Goal: Transaction & Acquisition: Purchase product/service

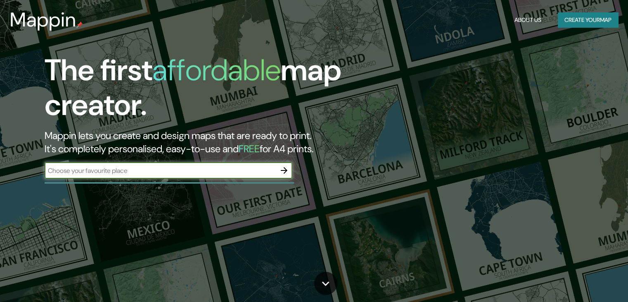
click at [162, 129] on h1 "The first affordable map creator." at bounding box center [202, 91] width 314 height 76
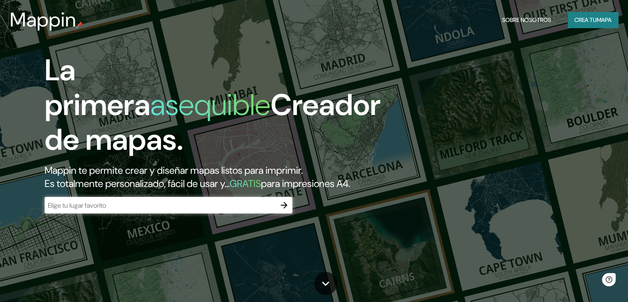
click at [136, 210] on input "text" at bounding box center [160, 205] width 231 height 10
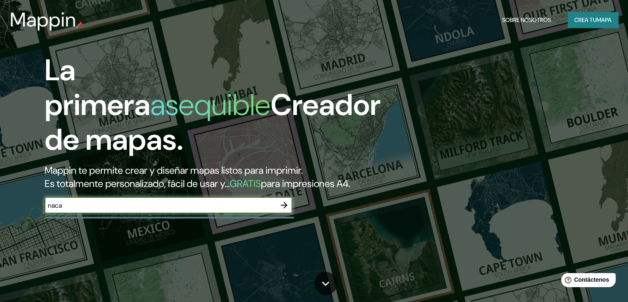
type input "naca"
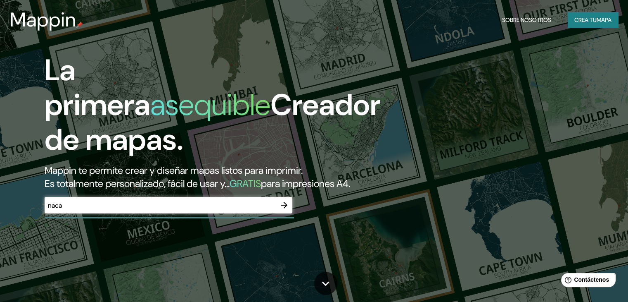
click at [297, 217] on div "La primera asequible Creador de mapas. Mappin te permite crear y diseñar mapas …" at bounding box center [201, 137] width 377 height 169
click at [284, 210] on icon "button" at bounding box center [284, 205] width 10 height 10
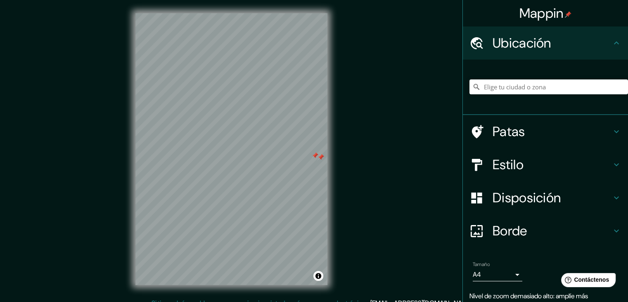
drag, startPoint x: 246, startPoint y: 146, endPoint x: 312, endPoint y: 154, distance: 66.7
click at [312, 154] on div at bounding box center [315, 155] width 7 height 7
click at [321, 160] on div at bounding box center [321, 157] width 7 height 7
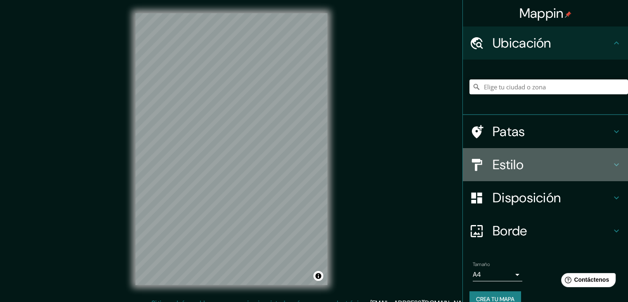
click at [493, 170] on font "Estilo" at bounding box center [508, 164] width 31 height 17
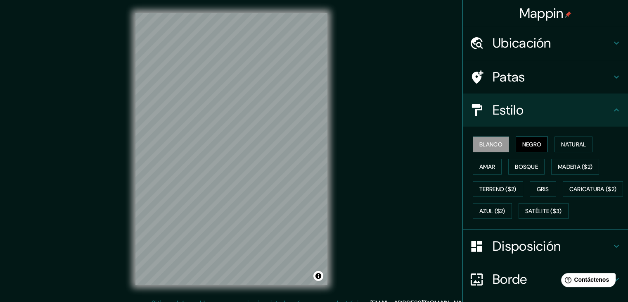
click at [533, 145] on font "Negro" at bounding box center [532, 143] width 19 height 7
click at [566, 141] on font "Natural" at bounding box center [573, 143] width 25 height 7
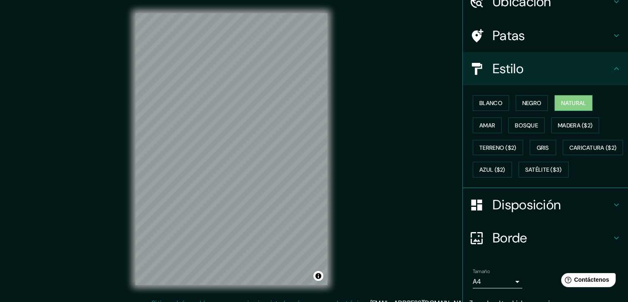
scroll to position [83, 0]
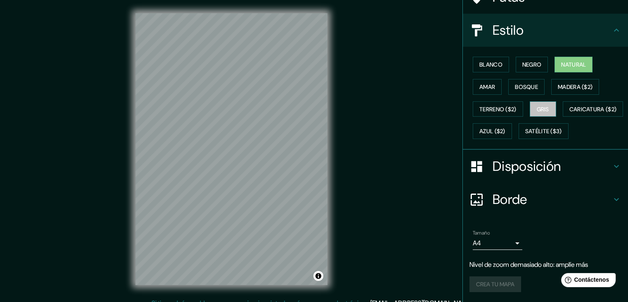
click at [542, 104] on font "Gris" at bounding box center [543, 109] width 12 height 11
click at [561, 61] on font "Natural" at bounding box center [573, 64] width 25 height 7
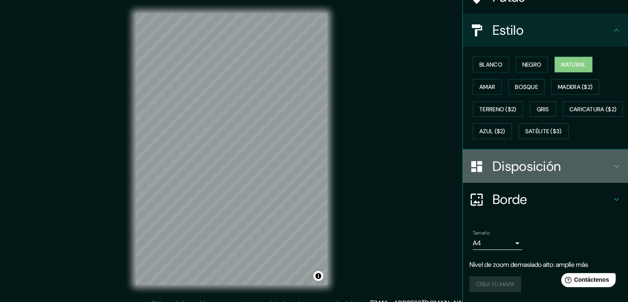
click at [534, 175] on font "Disposición" at bounding box center [527, 165] width 68 height 17
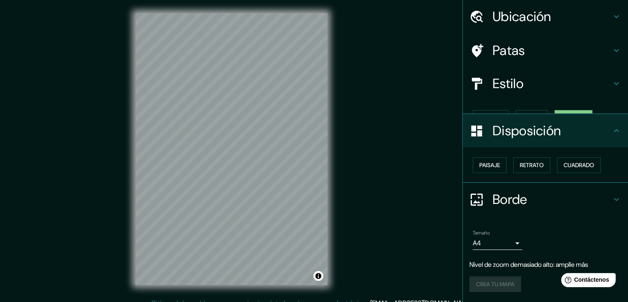
scroll to position [12, 0]
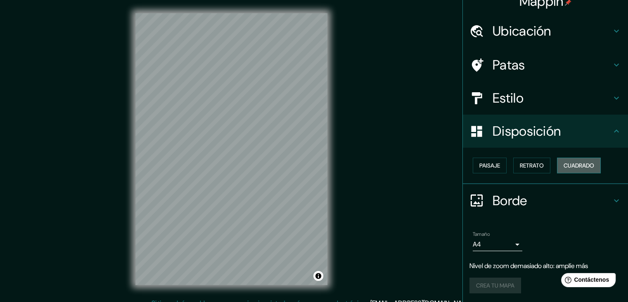
click at [564, 169] on font "Cuadrado" at bounding box center [579, 165] width 31 height 11
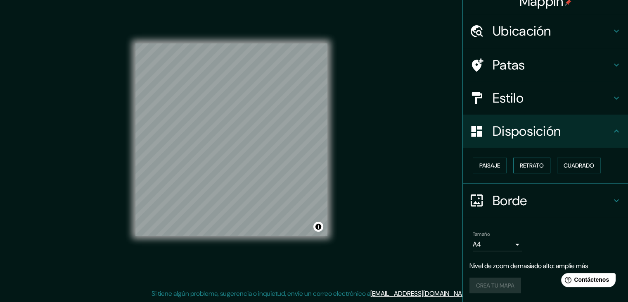
scroll to position [0, 0]
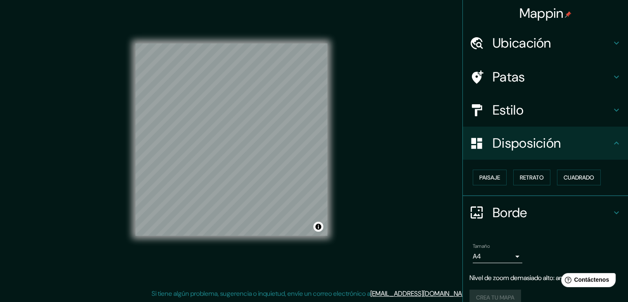
click at [538, 55] on div "Ubicación" at bounding box center [545, 42] width 165 height 33
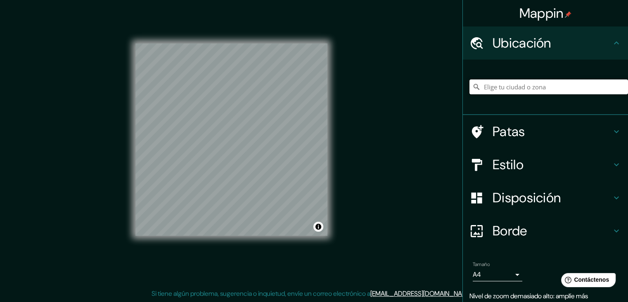
click at [539, 81] on input "Elige tu ciudad o zona" at bounding box center [549, 86] width 159 height 15
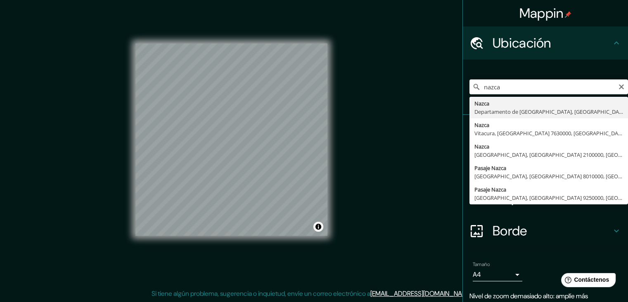
type input "Nazca, [GEOGRAPHIC_DATA], [GEOGRAPHIC_DATA]"
